Goal: Transaction & Acquisition: Purchase product/service

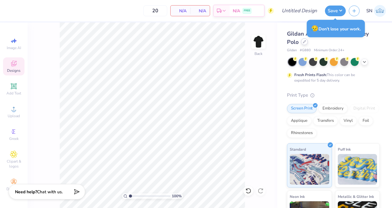
click at [306, 42] on div at bounding box center [304, 41] width 7 height 7
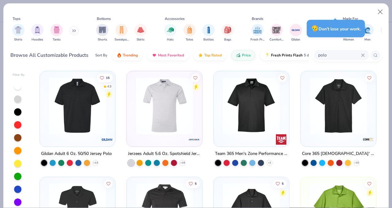
click at [320, 9] on div "Tops Shirts Hoodies Tanks Bottoms Shorts Sweatpants Skirts Accessories Hats Tot…" at bounding box center [195, 34] width 385 height 63
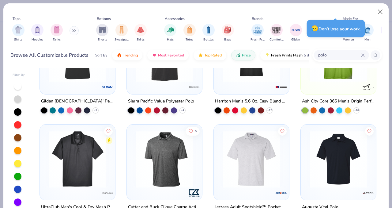
scroll to position [158, 0]
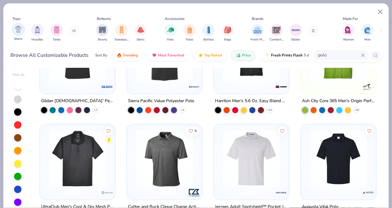
click at [15, 31] on img "filter for Shirts" at bounding box center [18, 29] width 7 height 7
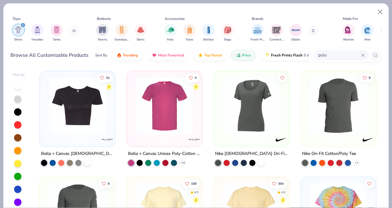
scroll to position [3, 0]
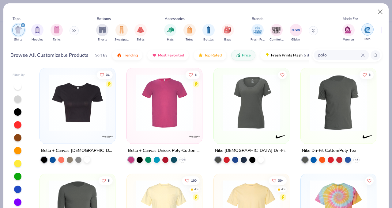
click at [368, 32] on img "filter for Men" at bounding box center [367, 29] width 7 height 7
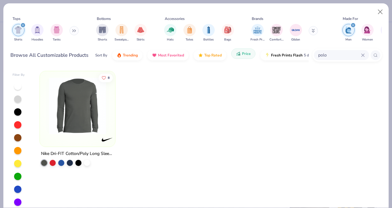
click at [242, 54] on span "Price" at bounding box center [246, 53] width 9 height 5
click at [360, 53] on input "polo" at bounding box center [338, 54] width 43 height 7
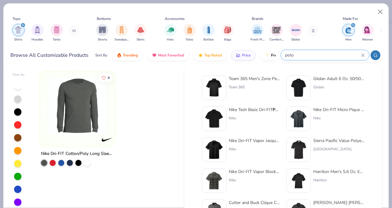
click at [363, 54] on icon at bounding box center [362, 55] width 3 height 3
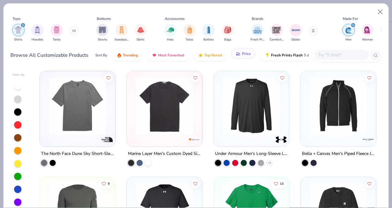
click at [235, 59] on div "Sort By Trending Most Favorited Top Rated Price Fresh Prints Flash 5 day delive…" at bounding box center [201, 55] width 213 height 17
click at [236, 58] on button "Price" at bounding box center [243, 53] width 24 height 10
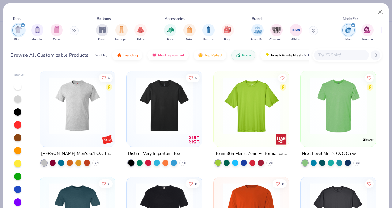
click at [129, 161] on div at bounding box center [131, 162] width 6 height 6
click at [180, 53] on span "Most Favorited" at bounding box center [171, 53] width 26 height 5
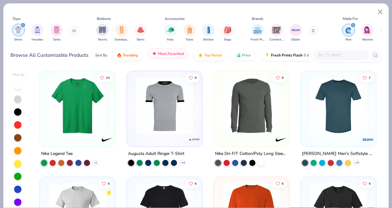
click at [174, 53] on span "Most Favorited" at bounding box center [171, 53] width 26 height 5
click at [175, 55] on span "Most Favorited" at bounding box center [171, 53] width 26 height 5
click at [206, 57] on button "Top Rated" at bounding box center [209, 53] width 33 height 10
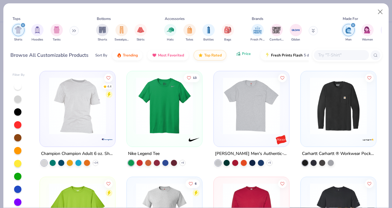
click at [242, 56] on span "Price" at bounding box center [246, 53] width 9 height 5
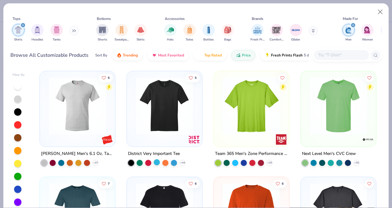
click at [155, 160] on div at bounding box center [157, 162] width 6 height 6
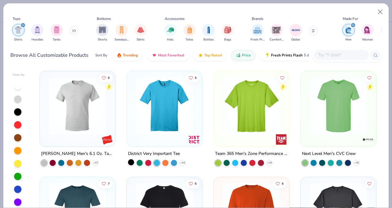
click at [132, 159] on div at bounding box center [131, 162] width 6 height 6
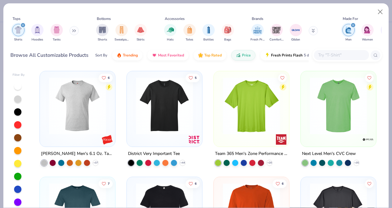
click at [157, 115] on img at bounding box center [164, 105] width 63 height 57
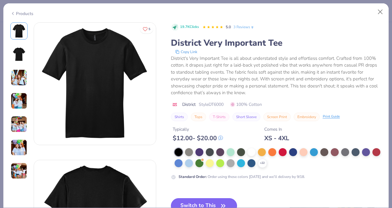
click at [194, 205] on button "Switch to This" at bounding box center [204, 205] width 66 height 15
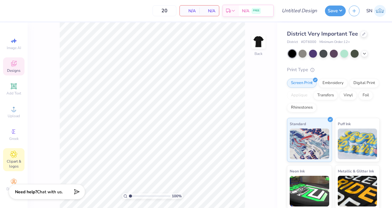
click at [15, 157] on icon at bounding box center [13, 153] width 7 height 7
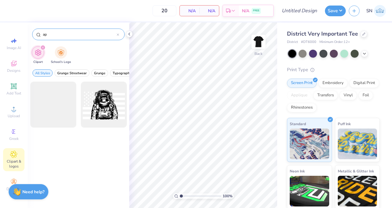
type input "a"
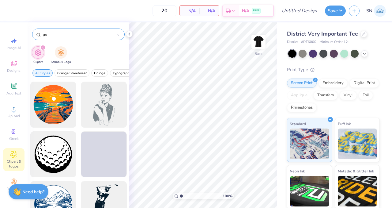
type input "g"
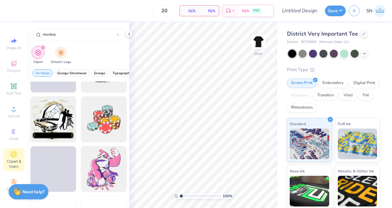
scroll to position [384, 0]
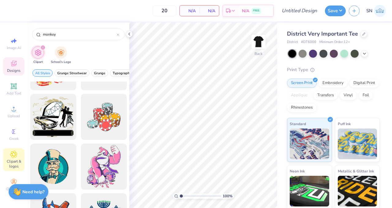
type input "monkey"
click at [12, 66] on icon at bounding box center [13, 63] width 7 height 7
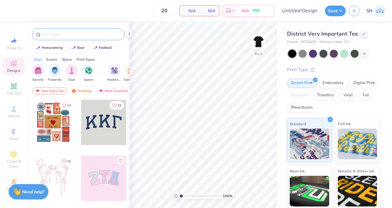
click at [80, 34] on input "text" at bounding box center [81, 34] width 78 height 6
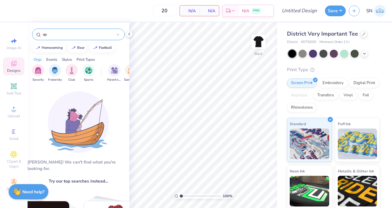
type input "a"
type input "m"
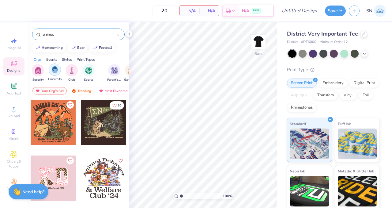
type input "animal"
click at [51, 71] on div "filter for Fraternity" at bounding box center [55, 69] width 12 height 12
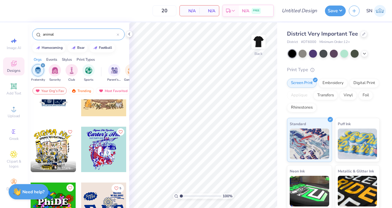
scroll to position [0, 0]
